Goal: Information Seeking & Learning: Learn about a topic

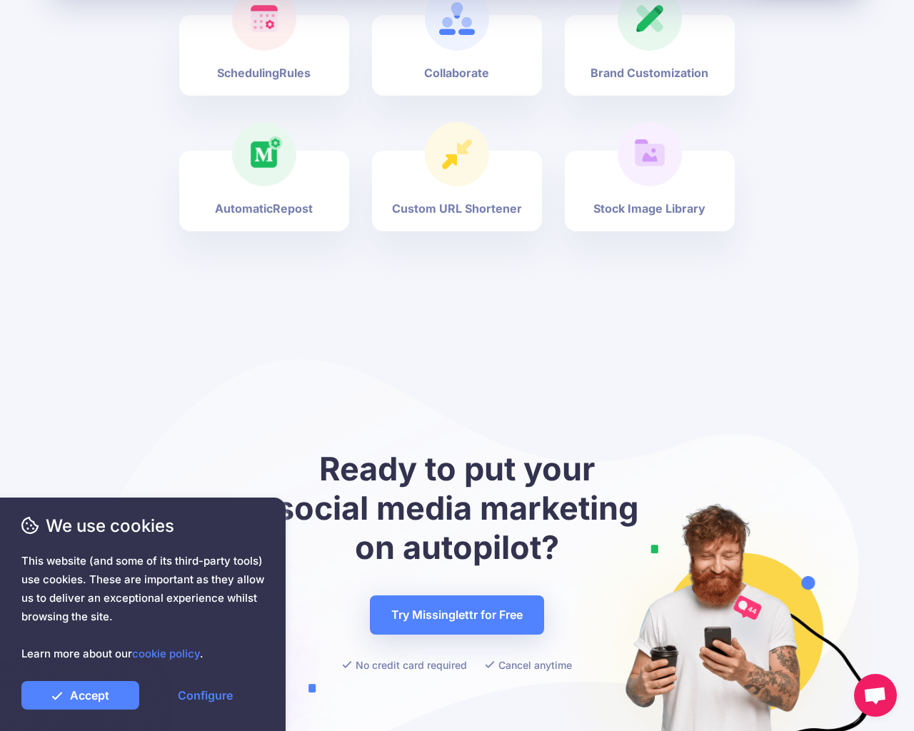
scroll to position [5286, 0]
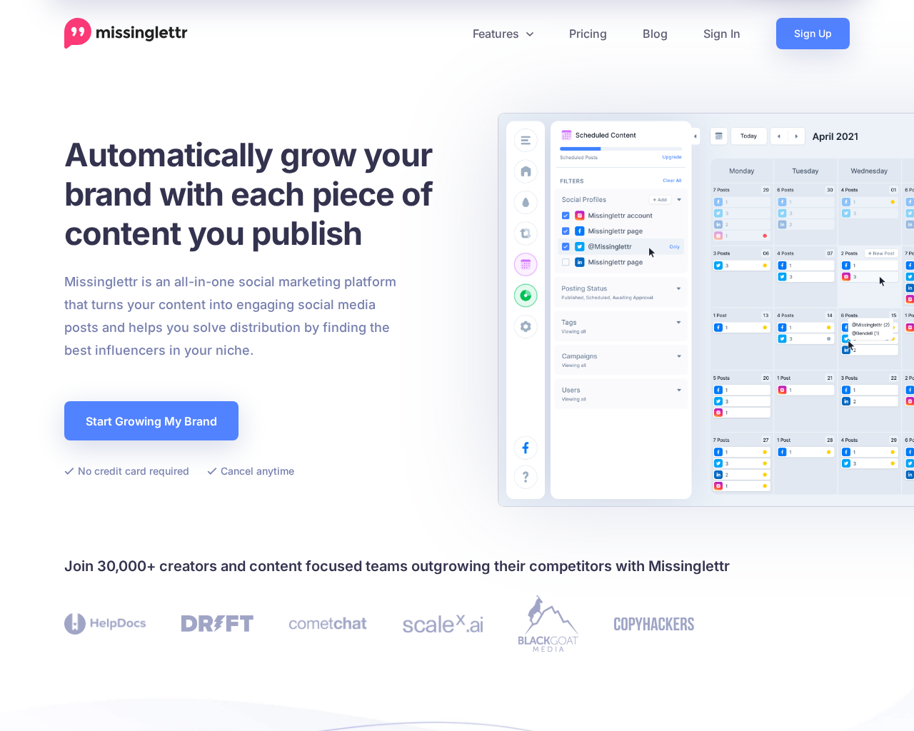
scroll to position [4961, 0]
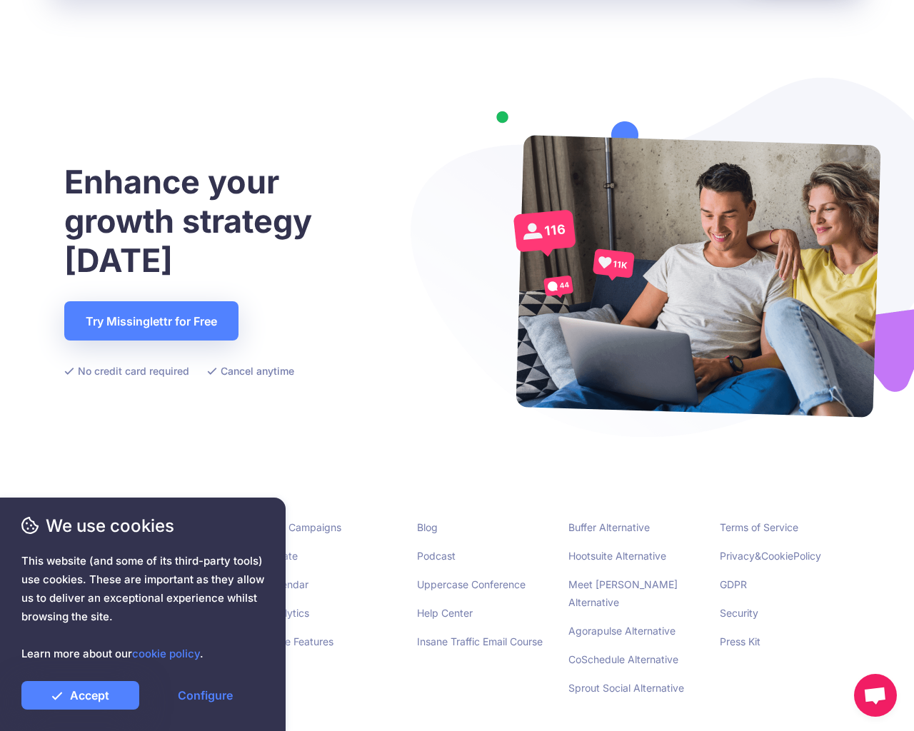
scroll to position [3587, 0]
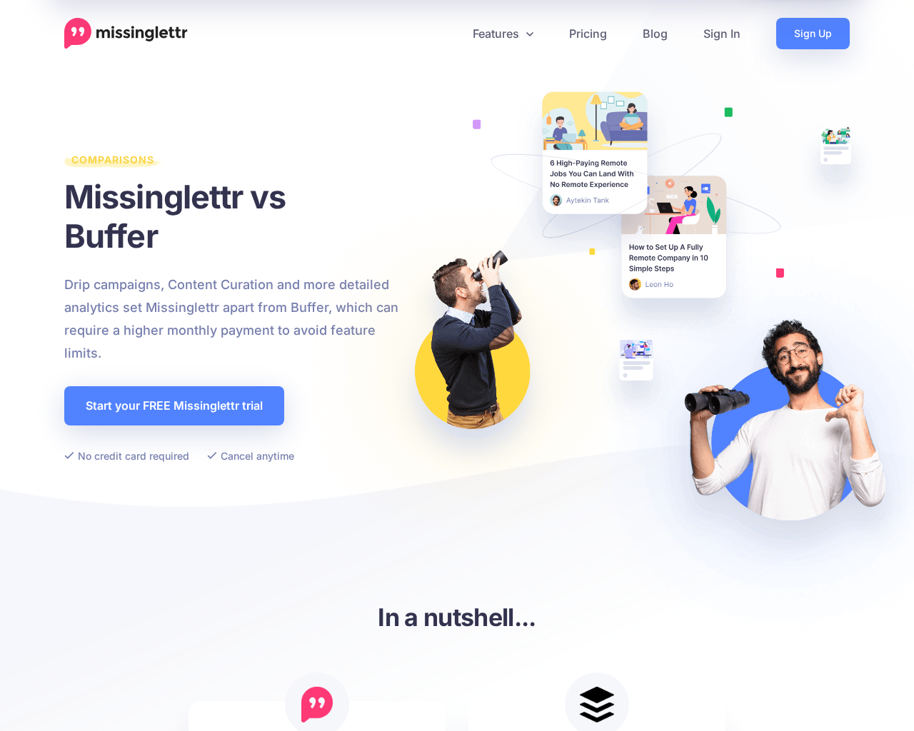
scroll to position [2990, 0]
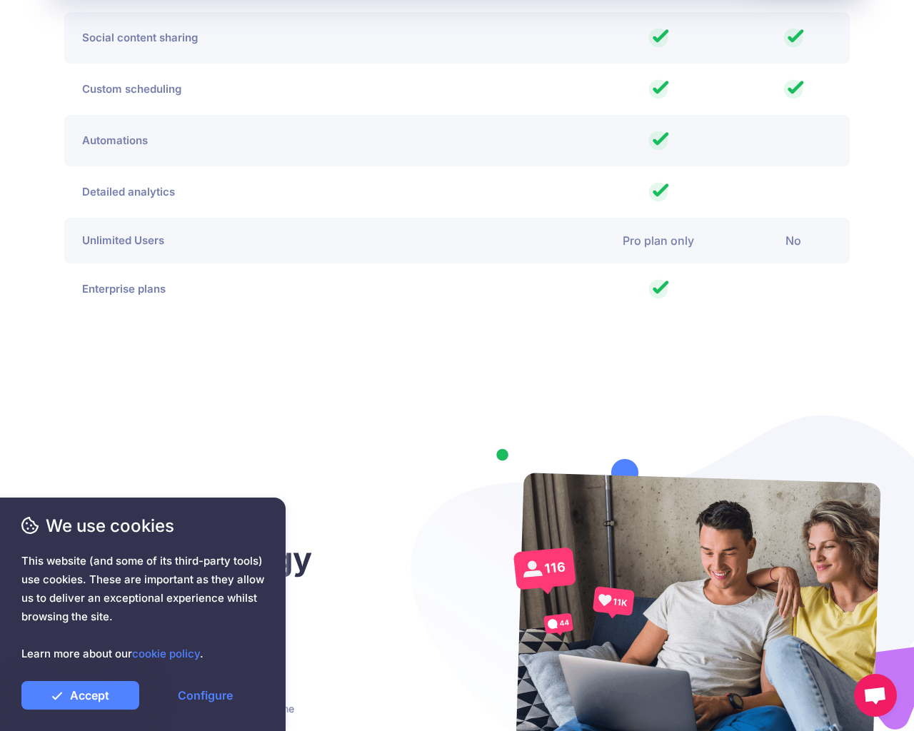
scroll to position [3551, 0]
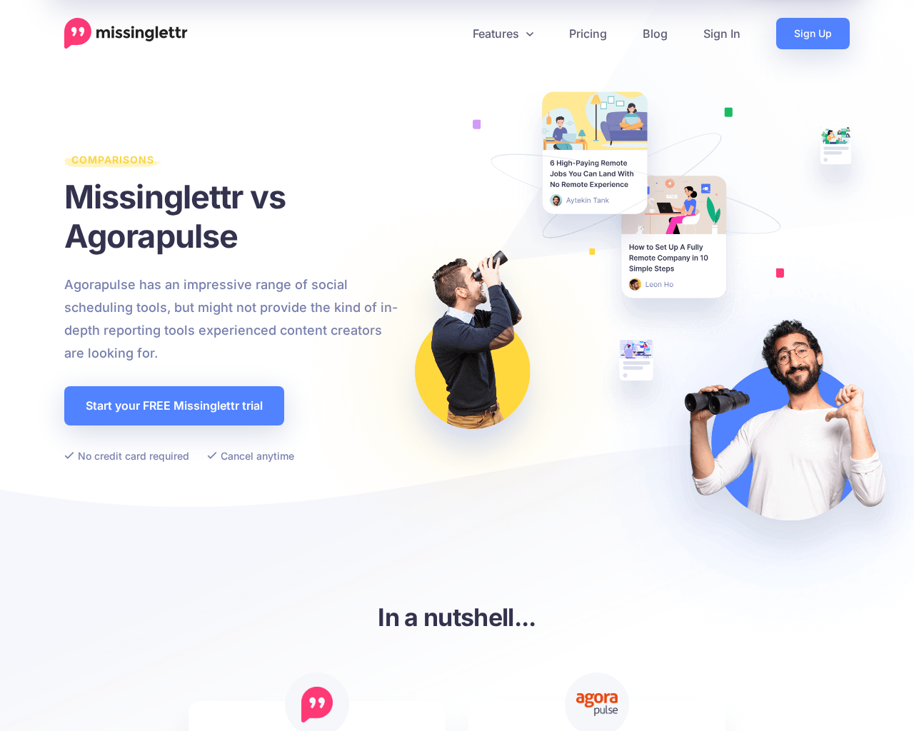
scroll to position [3092, 0]
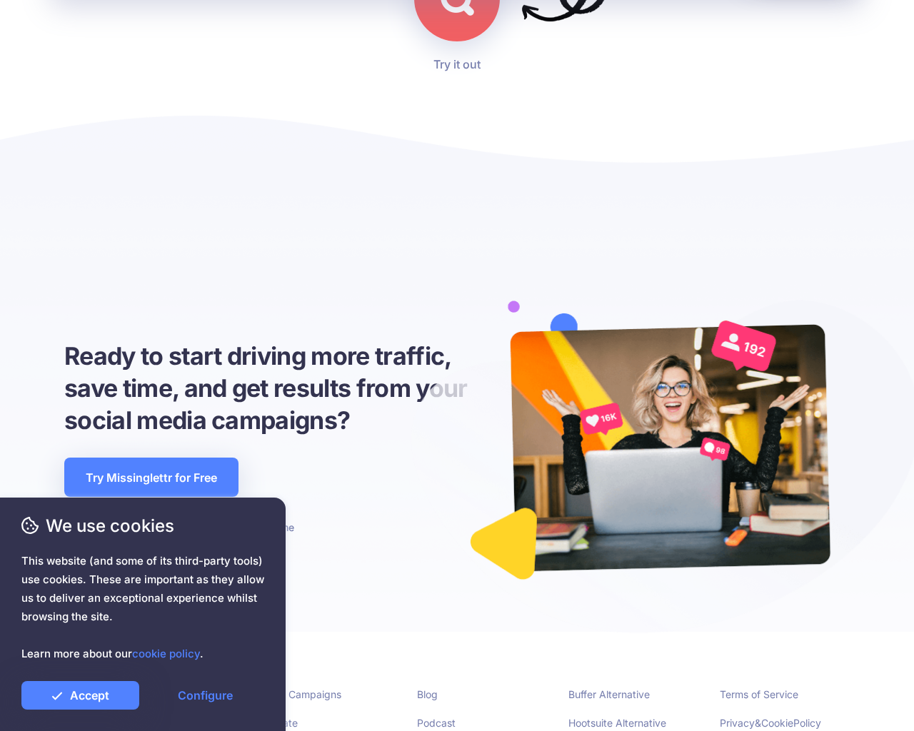
scroll to position [4451, 0]
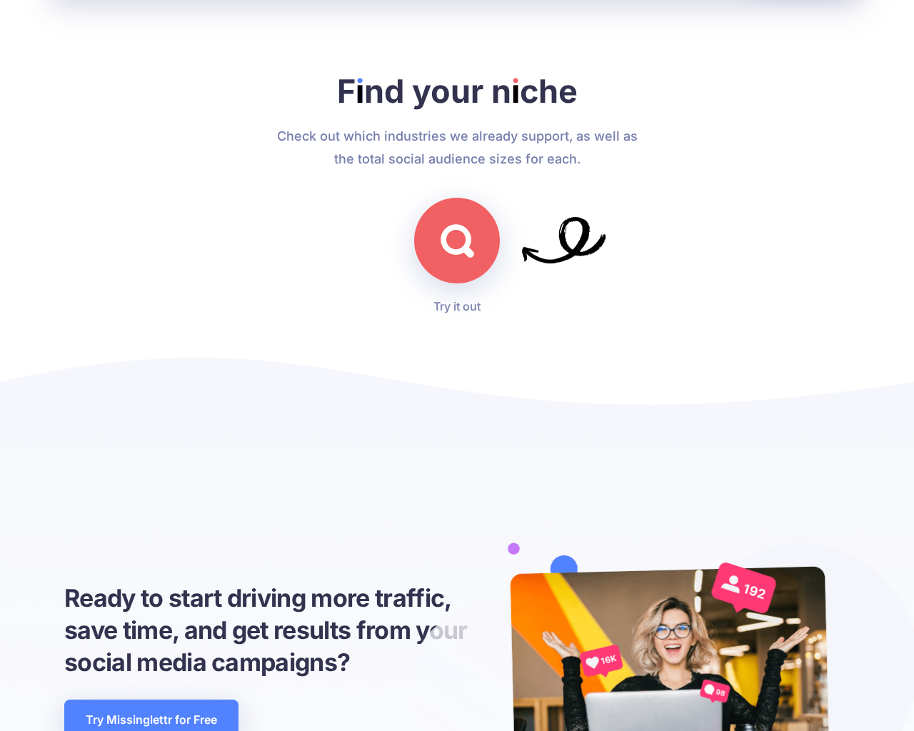
scroll to position [4127, 0]
